Goal: Information Seeking & Learning: Check status

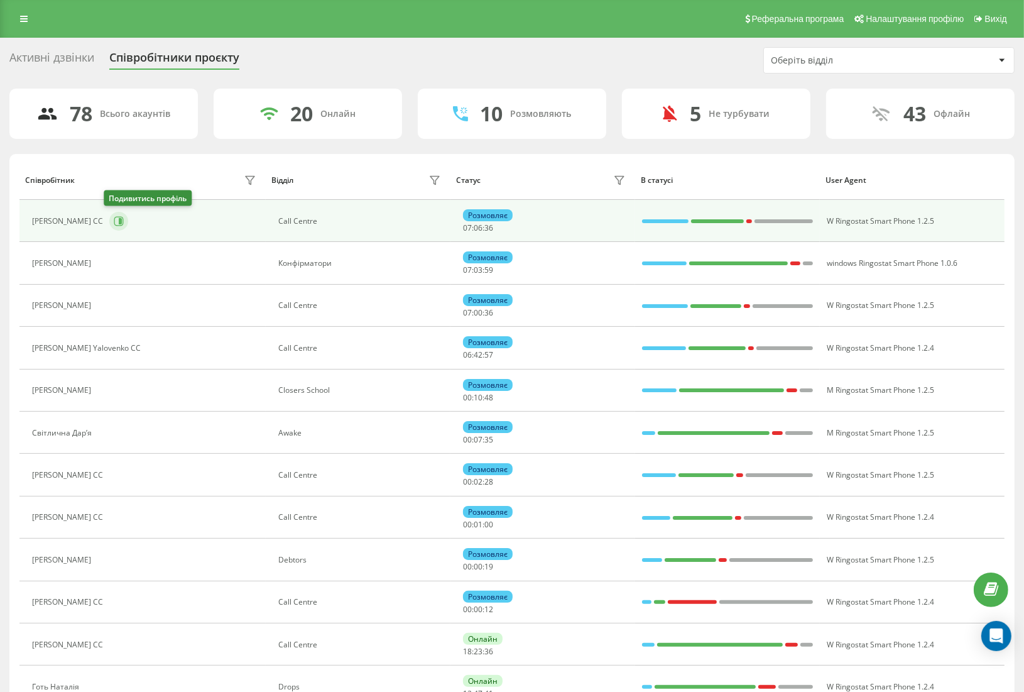
click at [114, 217] on icon at bounding box center [119, 221] width 10 height 10
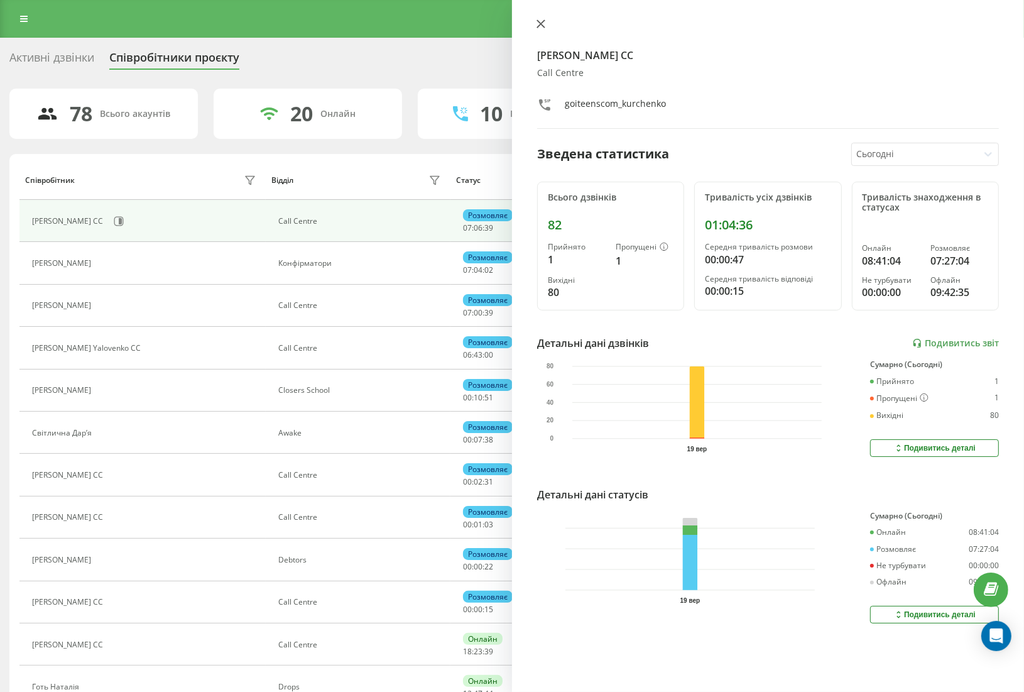
click at [542, 23] on icon at bounding box center [541, 24] width 8 height 8
click at [543, 23] on icon at bounding box center [540, 23] width 9 height 9
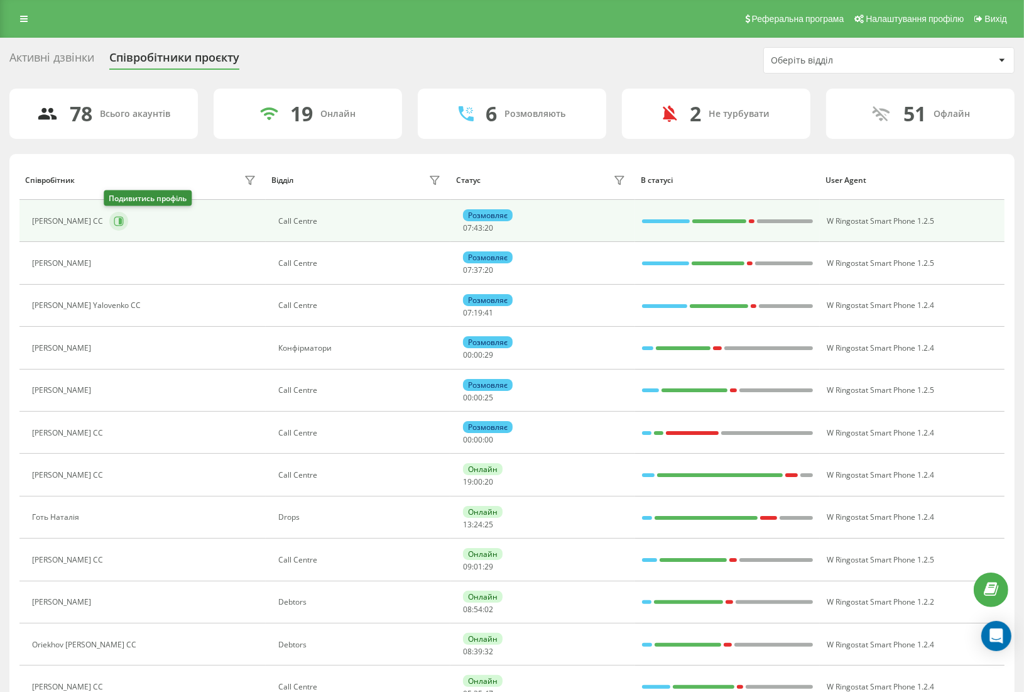
click at [119, 218] on icon at bounding box center [120, 221] width 3 height 6
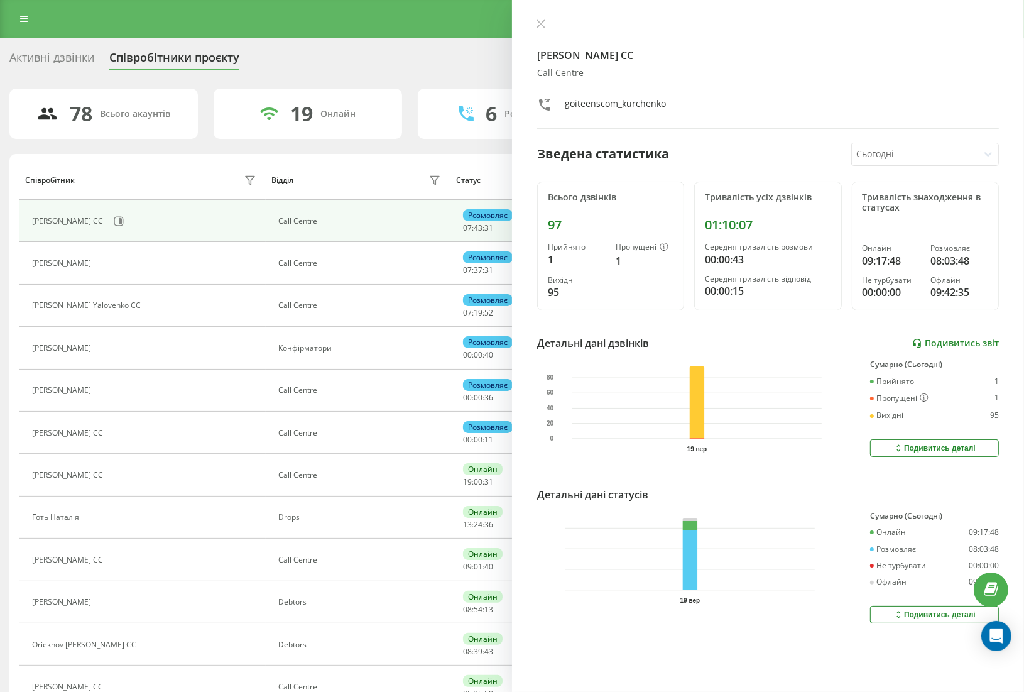
click at [950, 342] on link "Подивитись звіт" at bounding box center [955, 343] width 87 height 11
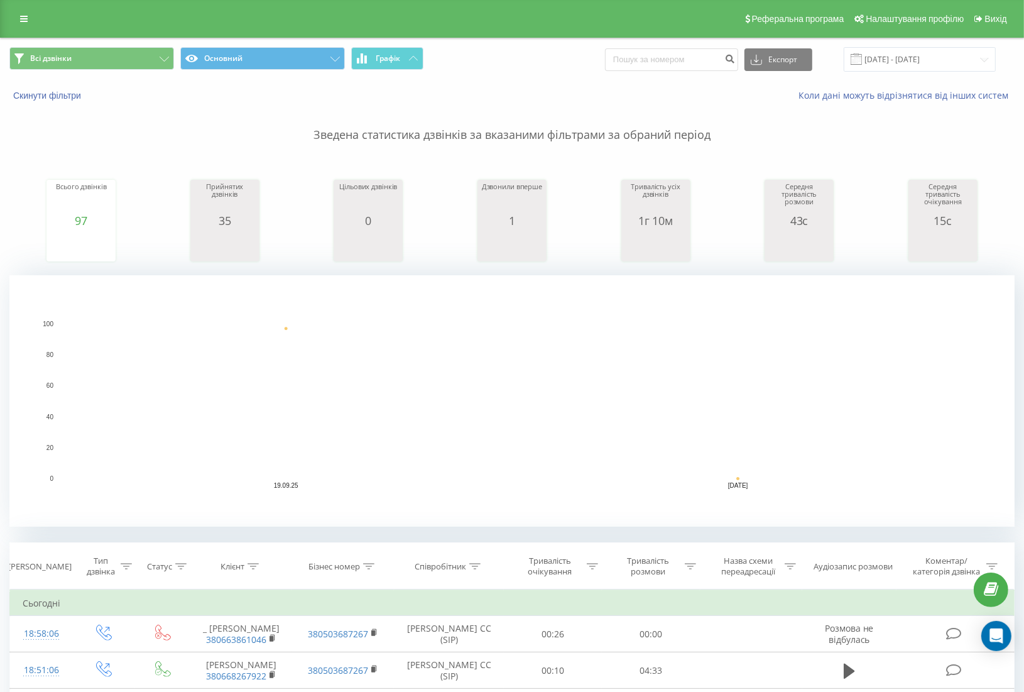
scroll to position [209, 0]
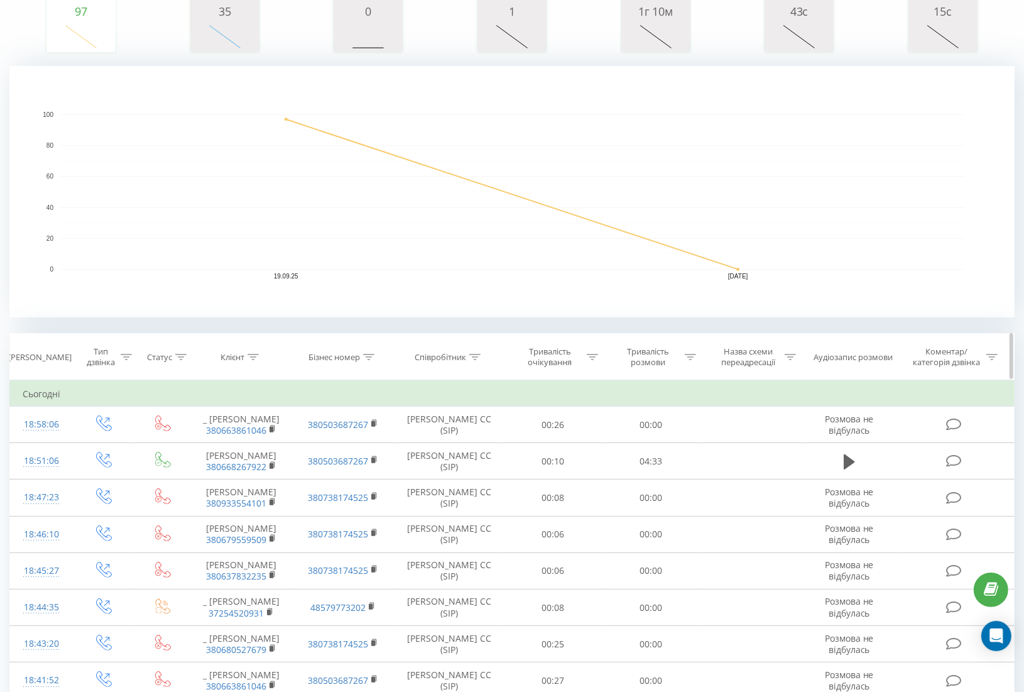
click at [653, 356] on div "Тривалість розмови" at bounding box center [647, 356] width 67 height 21
click at [633, 442] on input "text" at bounding box center [651, 447] width 111 height 22
type input "00:59"
click at [654, 416] on div at bounding box center [644, 417] width 89 height 12
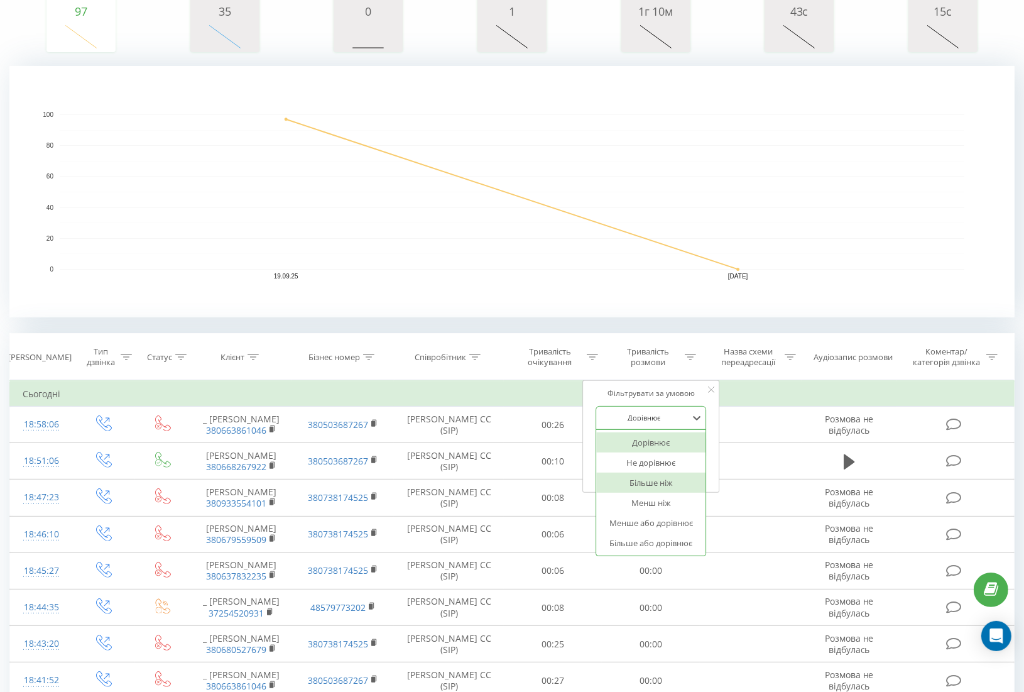
click at [651, 477] on div "Більше ніж" at bounding box center [651, 482] width 109 height 20
drag, startPoint x: 675, startPoint y: 464, endPoint x: 666, endPoint y: 454, distance: 13.8
click at [675, 464] on span "OK" at bounding box center [677, 471] width 35 height 19
